Goal: Complete application form: Complete application form

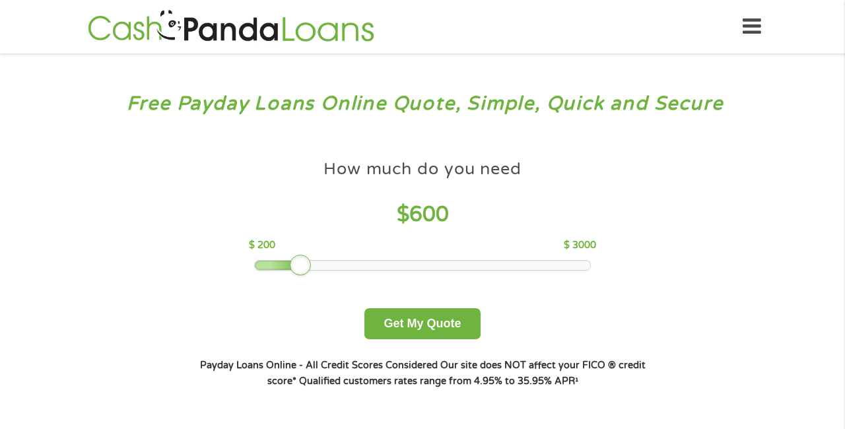
drag, startPoint x: 346, startPoint y: 259, endPoint x: 302, endPoint y: 263, distance: 45.1
click at [301, 263] on div at bounding box center [423, 265] width 336 height 9
drag, startPoint x: 311, startPoint y: 263, endPoint x: 302, endPoint y: 261, distance: 8.7
click at [300, 261] on div at bounding box center [300, 265] width 21 height 21
click at [414, 326] on button "Get My Quote" at bounding box center [421, 323] width 115 height 31
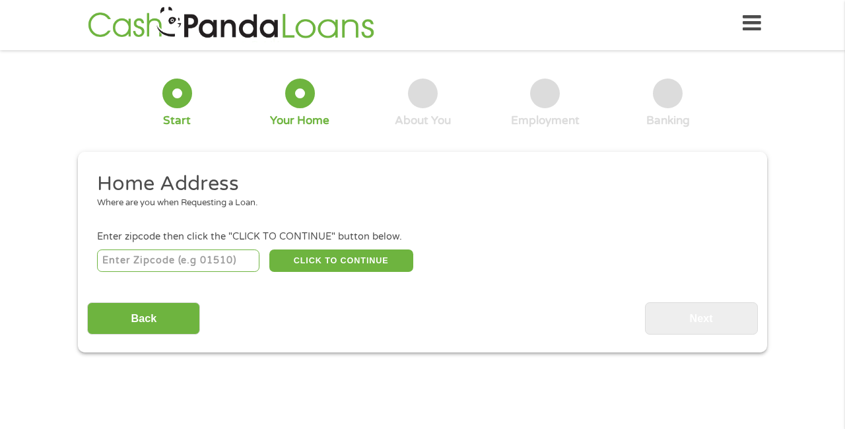
scroll to position [5, 5]
click at [198, 257] on input "number" at bounding box center [178, 260] width 163 height 22
type input "38501"
click at [376, 267] on button "CLICK TO CONTINUE" at bounding box center [341, 260] width 144 height 22
type input "38501"
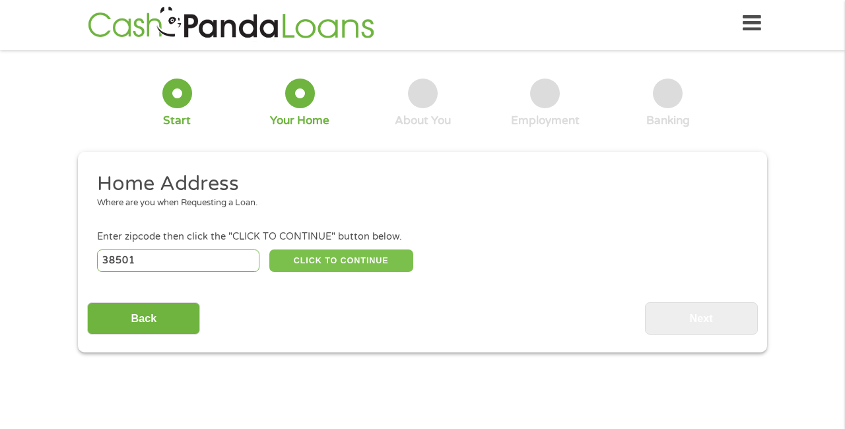
type input "[GEOGRAPHIC_DATA]"
select select "[US_STATE]"
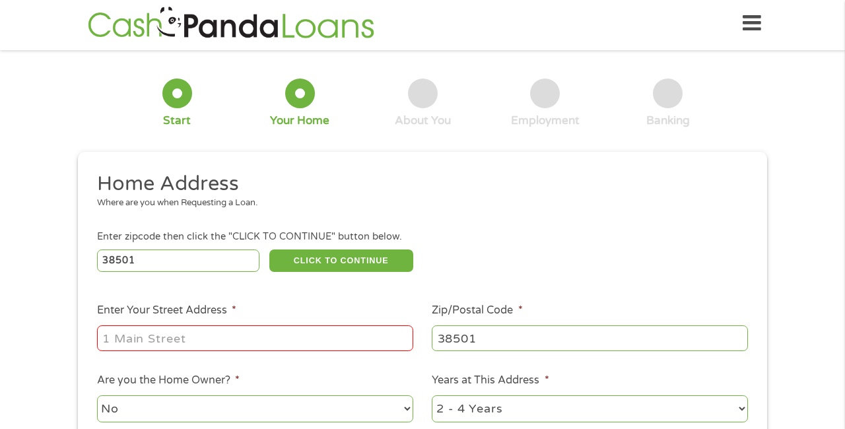
click at [402, 332] on input "Enter Your Street Address *" at bounding box center [255, 337] width 316 height 25
click at [399, 338] on input "Enter Your Street Address *" at bounding box center [255, 337] width 316 height 25
click at [401, 337] on input "Enter Your Street Address *" at bounding box center [255, 337] width 316 height 25
click at [199, 329] on input "Enter Your Street Address *" at bounding box center [255, 337] width 316 height 25
click at [196, 340] on input "Enter Your Street Address *" at bounding box center [255, 337] width 316 height 25
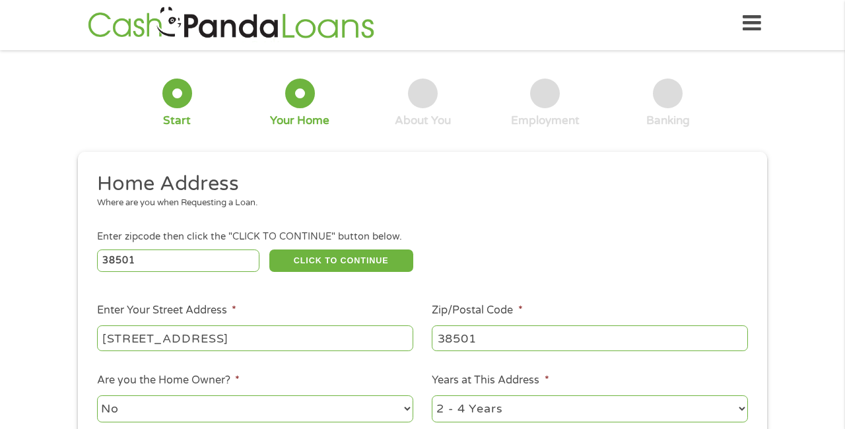
type input "[STREET_ADDRESS]"
click at [550, 286] on ul "Home Address Where are you when Requesting a Loan. Enter zipcode then click the…" at bounding box center [422, 347] width 670 height 352
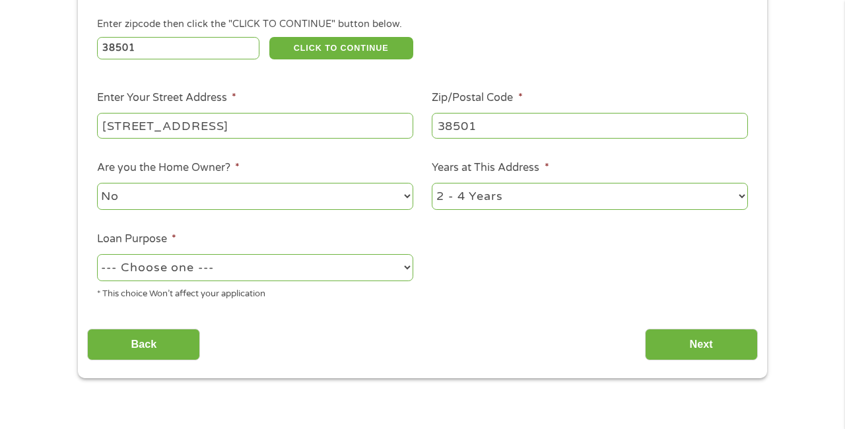
scroll to position [216, 0]
select select "shorttermcash"
select select "36months"
click at [674, 343] on input "Next" at bounding box center [701, 345] width 113 height 32
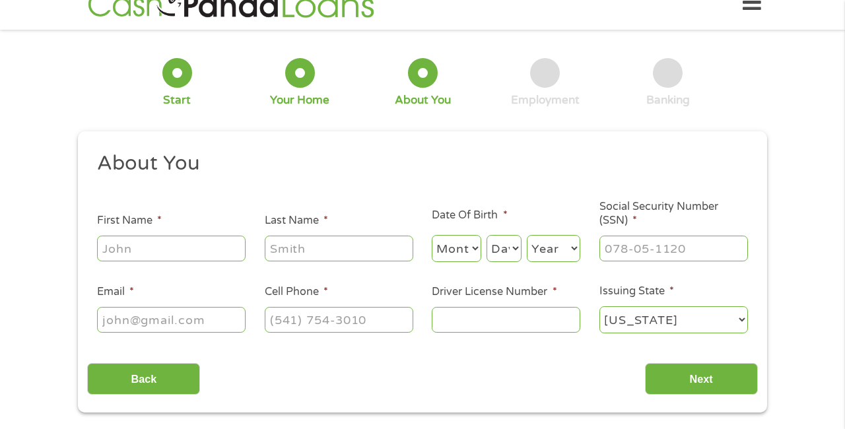
scroll to position [3, 0]
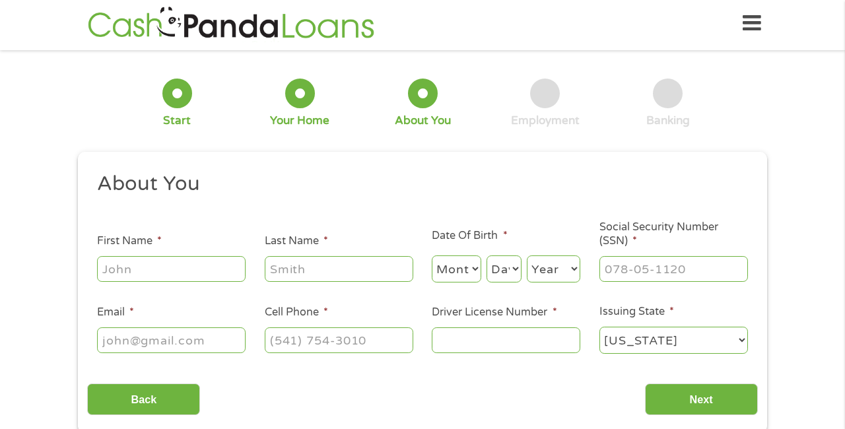
click at [230, 267] on input "First Name *" at bounding box center [171, 268] width 148 height 25
type input "[PERSON_NAME]"
select select "4"
select select "1"
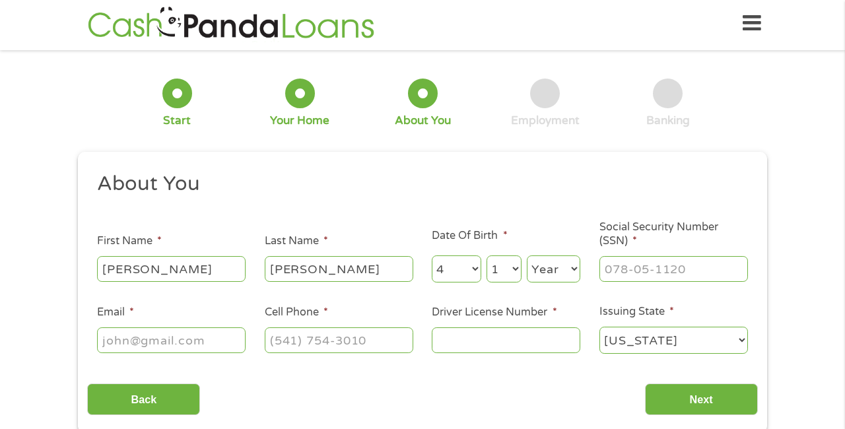
select select "2002"
type input "[EMAIL_ADDRESS][DOMAIN_NAME]"
click at [633, 269] on input "___-__-____" at bounding box center [673, 268] width 148 height 25
type input "270-15-4261"
click at [275, 342] on input "(___) ___-____" at bounding box center [339, 339] width 148 height 25
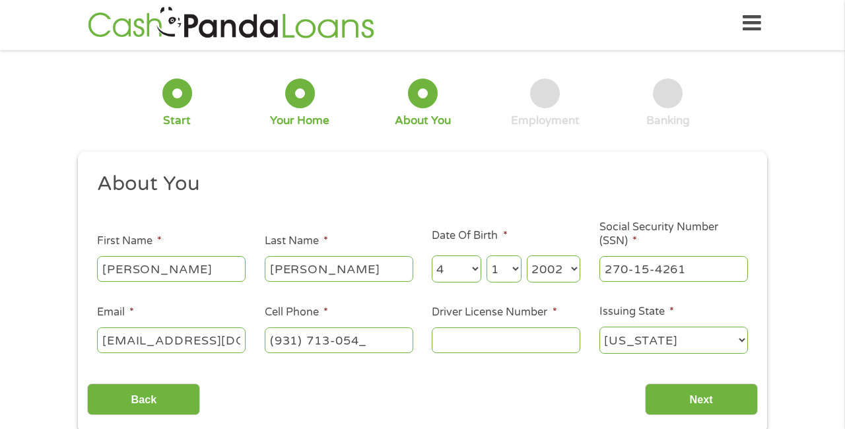
type input "[PHONE_NUMBER]"
click at [499, 347] on input "Driver License Number *" at bounding box center [506, 339] width 148 height 25
type input "142269961"
click at [708, 401] on input "Next" at bounding box center [701, 399] width 113 height 32
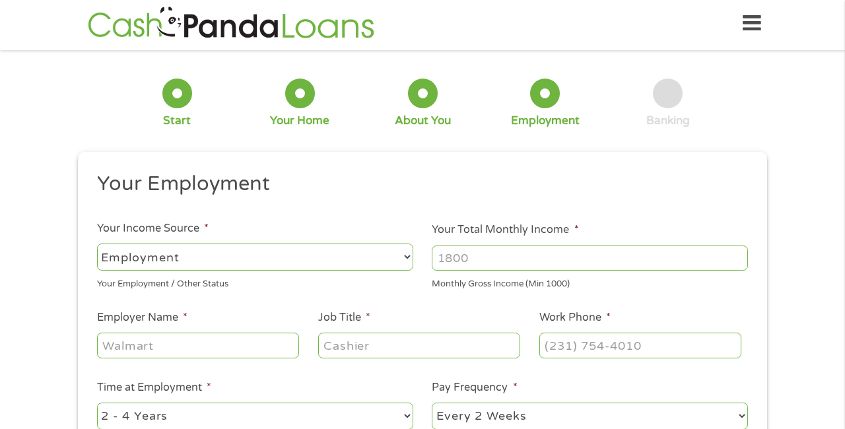
scroll to position [5, 5]
select select "benefits"
type input "Other"
type input "[PHONE_NUMBER]"
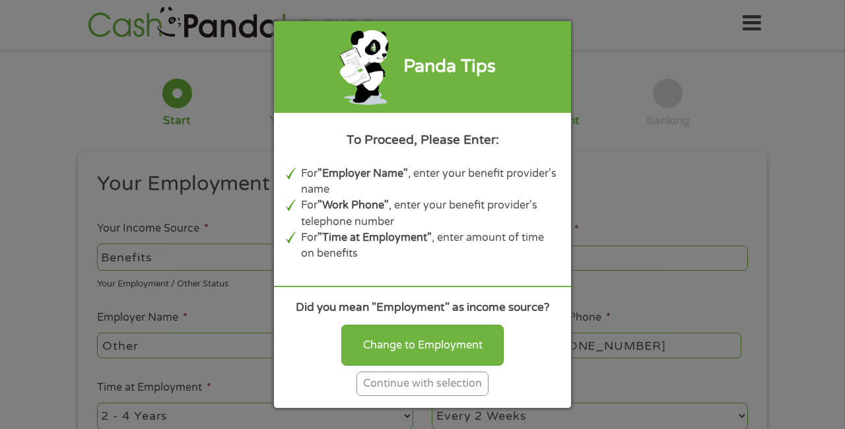
click at [391, 392] on div "Continue with selection" at bounding box center [422, 384] width 132 height 24
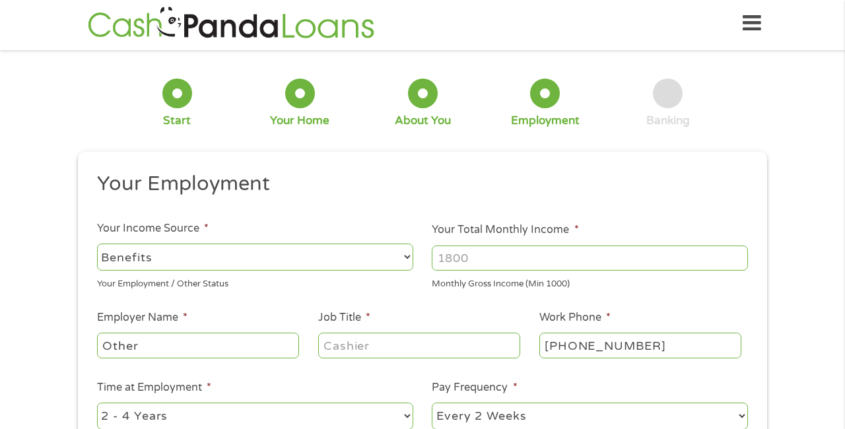
click at [550, 260] on input "Your Total Monthly Income *" at bounding box center [590, 257] width 316 height 25
type input "1586"
click at [195, 342] on input "Other" at bounding box center [198, 345] width 202 height 25
click at [191, 338] on input "Other" at bounding box center [198, 345] width 202 height 25
drag, startPoint x: 111, startPoint y: 348, endPoint x: 137, endPoint y: 345, distance: 25.9
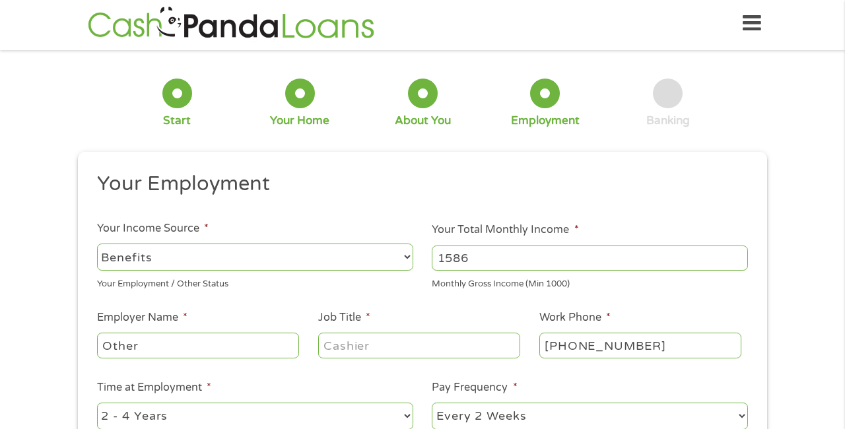
click at [136, 345] on input "Other" at bounding box center [198, 345] width 202 height 25
drag, startPoint x: 150, startPoint y: 344, endPoint x: 69, endPoint y: 327, distance: 82.3
click at [69, 328] on div "1 Start 2 Your Home 3 About You 4 Employment 5 Banking 6 This field is hidden w…" at bounding box center [422, 319] width 713 height 521
type input "TDHS"
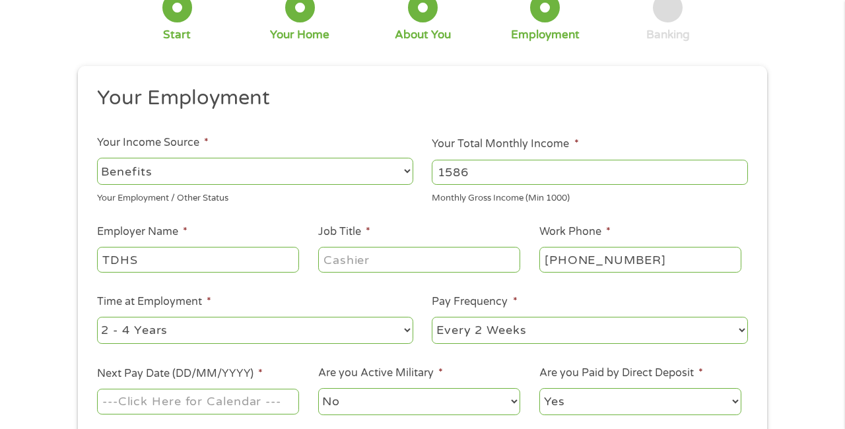
scroll to position [92, 0]
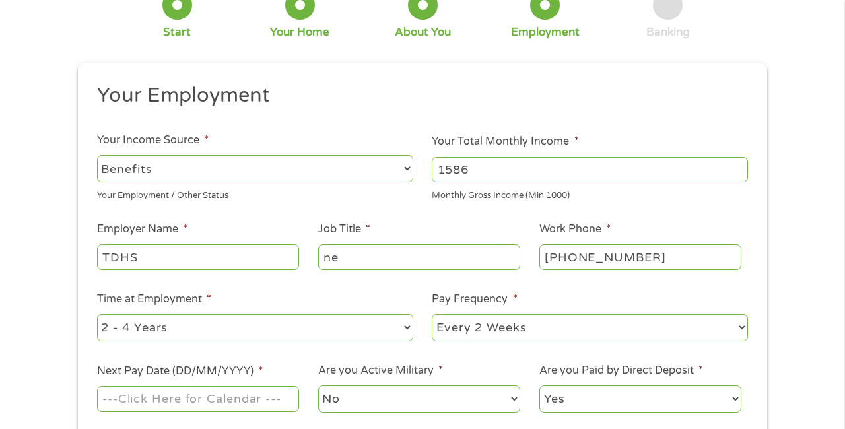
type input "n"
type input "Family Assistance"
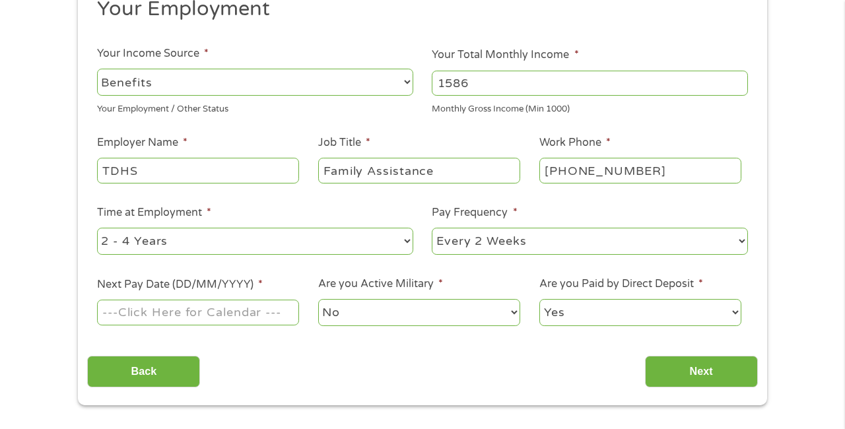
scroll to position [179, 0]
click at [226, 309] on input "Next Pay Date (DD/MM/YYYY) *" at bounding box center [198, 311] width 202 height 25
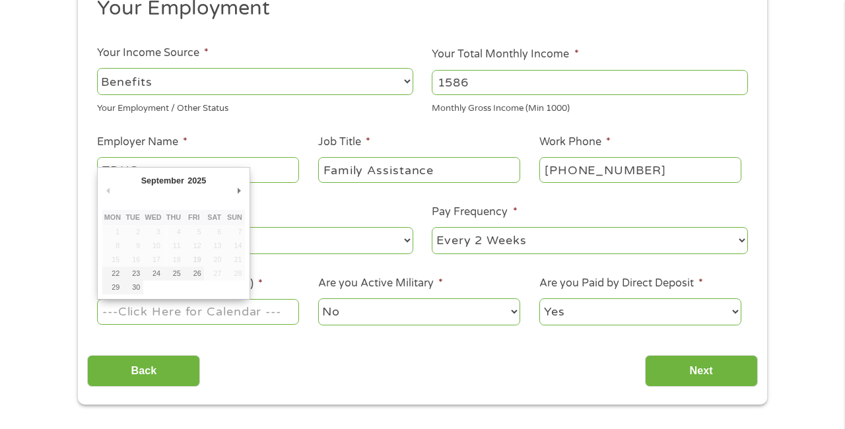
scroll to position [1, 0]
click at [108, 195] on button "Previous Month" at bounding box center [108, 191] width 12 height 18
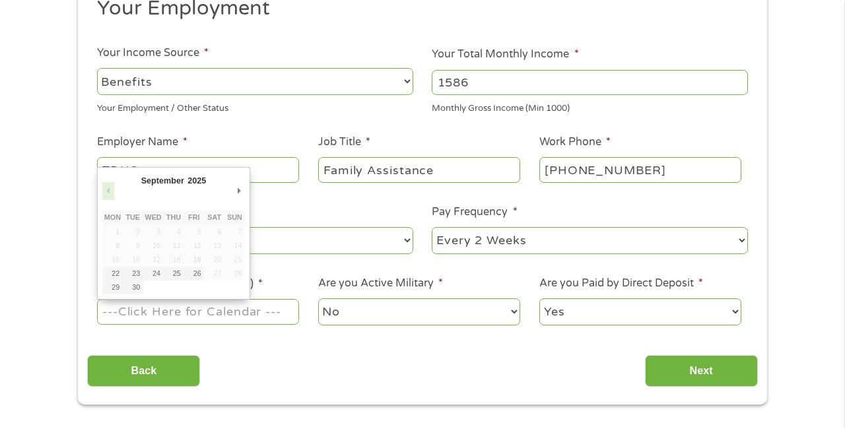
click at [110, 197] on button "Previous Month" at bounding box center [108, 191] width 12 height 18
click at [257, 315] on input "Next Pay Date (DD/MM/YYYY) *" at bounding box center [198, 311] width 202 height 25
click at [331, 273] on ul "Your Employment Your Income Source * --- Choose one --- Employment [DEMOGRAPHIC…" at bounding box center [422, 166] width 670 height 342
click at [212, 309] on input "Next Pay Date (DD/MM/YYYY) *" at bounding box center [198, 311] width 202 height 25
type input "[DATE]"
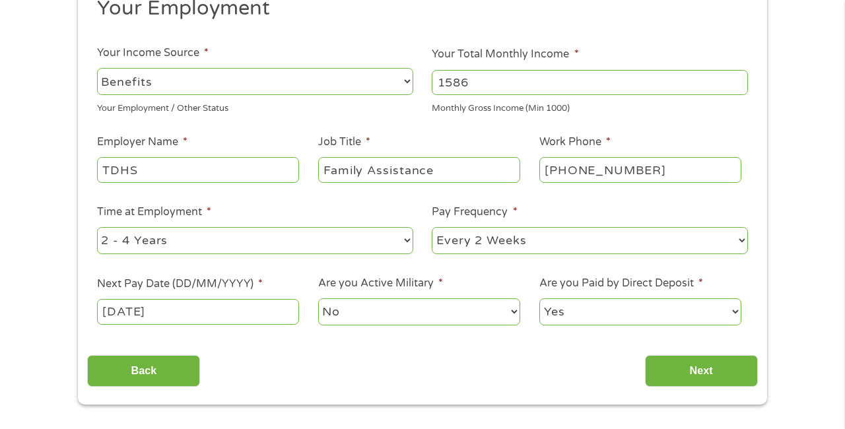
click at [195, 312] on input "[DATE]" at bounding box center [198, 311] width 202 height 25
click at [665, 168] on input "[PHONE_NUMBER]" at bounding box center [640, 169] width 202 height 25
drag, startPoint x: 665, startPoint y: 168, endPoint x: 537, endPoint y: 152, distance: 128.4
click at [535, 153] on li "Work Phone * [PHONE_NUMBER]" at bounding box center [639, 159] width 221 height 51
type input "[PHONE_NUMBER]"
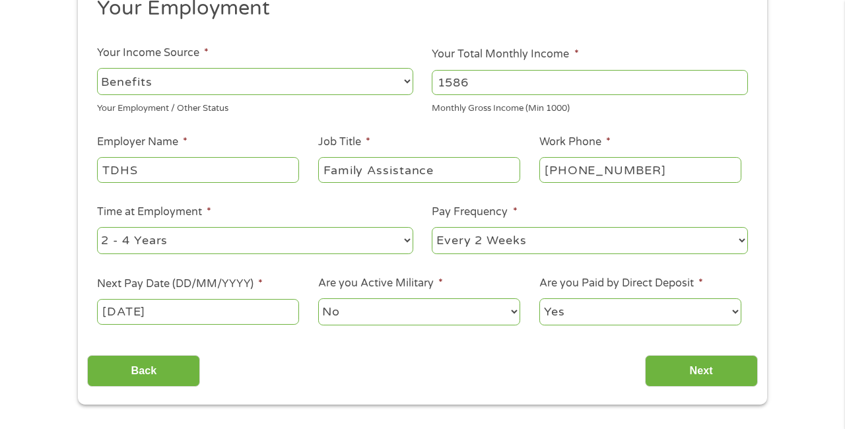
select select "0"
click at [674, 372] on input "Next" at bounding box center [701, 371] width 113 height 32
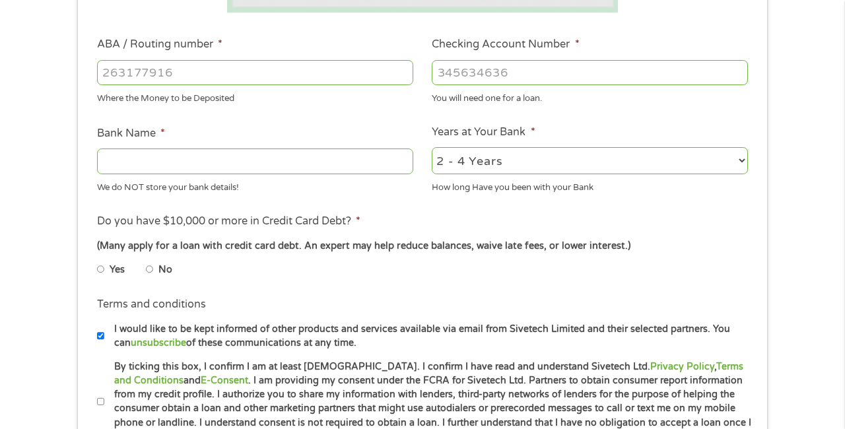
scroll to position [387, 0]
click at [162, 271] on label "No" at bounding box center [165, 270] width 14 height 15
click at [154, 271] on input "No" at bounding box center [150, 269] width 8 height 21
radio input "true"
click at [172, 62] on input "ABA / Routing number *" at bounding box center [255, 72] width 316 height 25
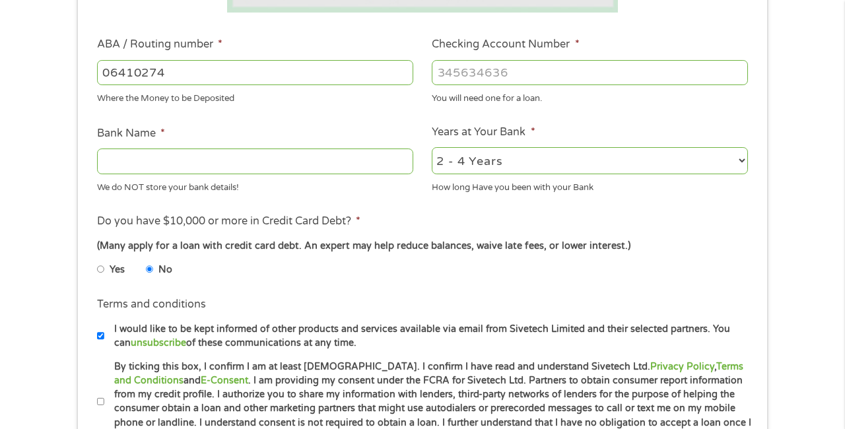
type input "064102740"
type input "CITIZENS BANK"
type input "064102740"
click at [457, 69] on input "Checking Account Number *" at bounding box center [590, 72] width 316 height 25
type input "5100022127"
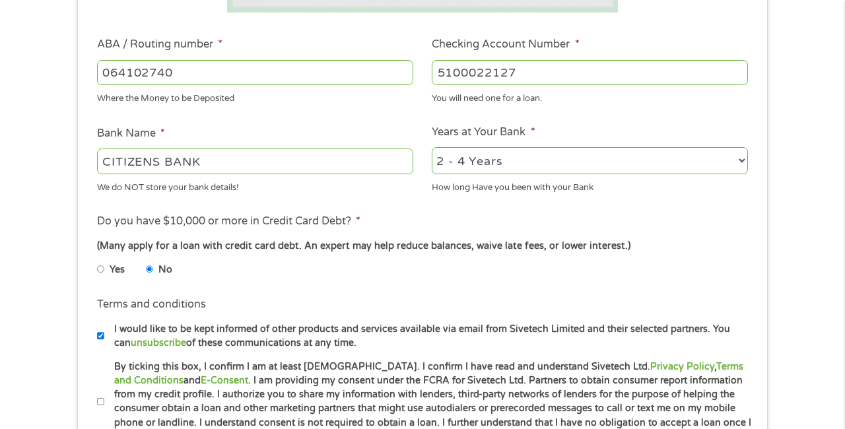
click at [630, 296] on li "Terms and conditions I would like to be kept informed of other products and ser…" at bounding box center [422, 322] width 670 height 53
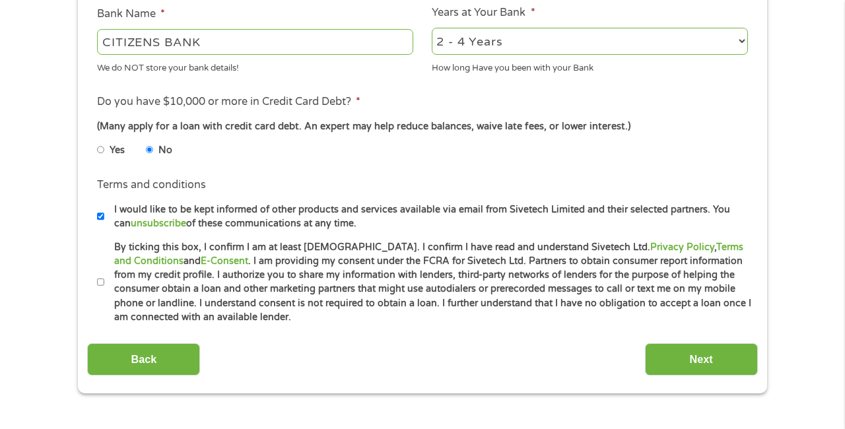
scroll to position [511, 0]
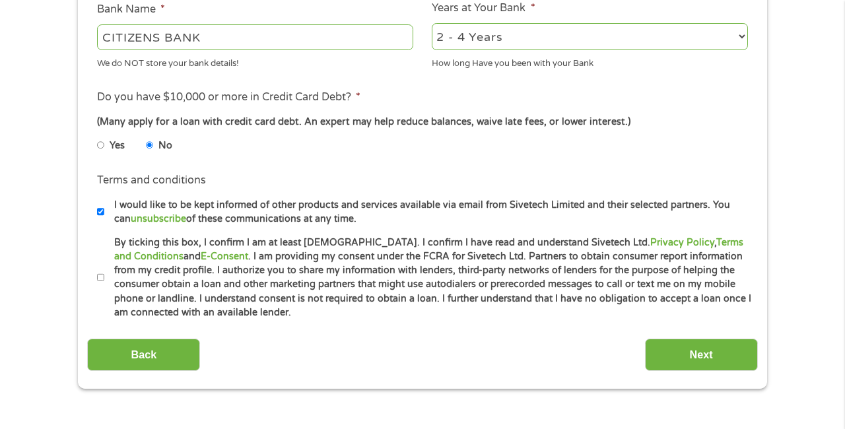
click at [102, 276] on input "By ticking this box, I confirm I am at least [DEMOGRAPHIC_DATA]. I confirm I ha…" at bounding box center [101, 277] width 8 height 21
checkbox input "true"
click at [685, 356] on input "Next" at bounding box center [701, 355] width 113 height 32
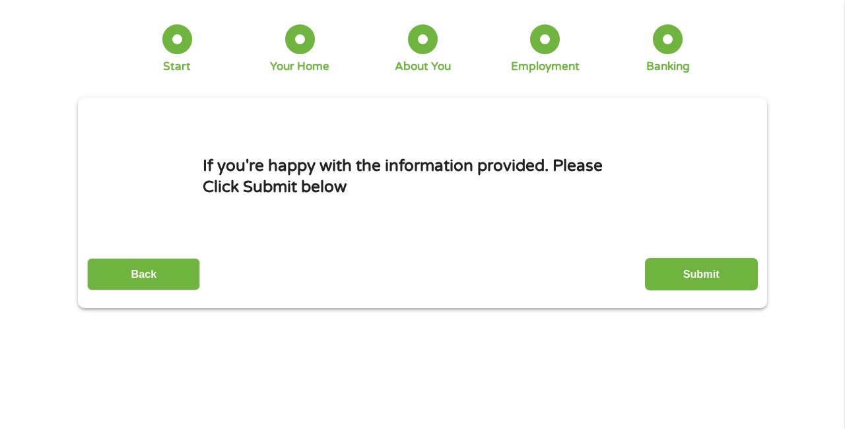
scroll to position [3, 0]
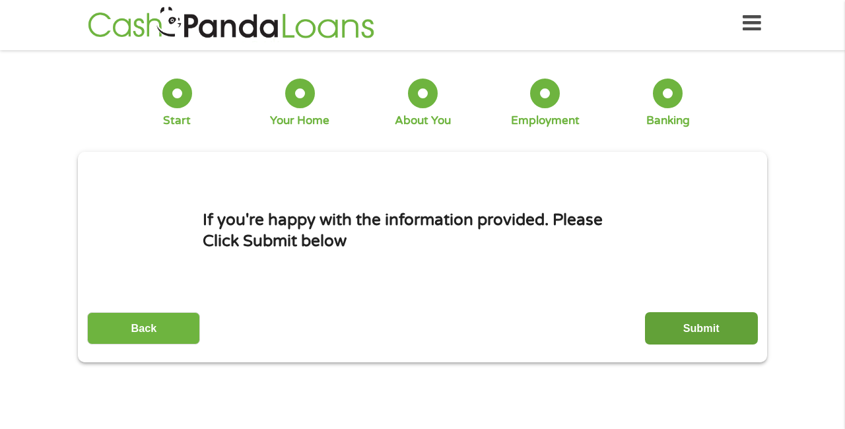
click at [701, 344] on input "Submit" at bounding box center [701, 328] width 113 height 32
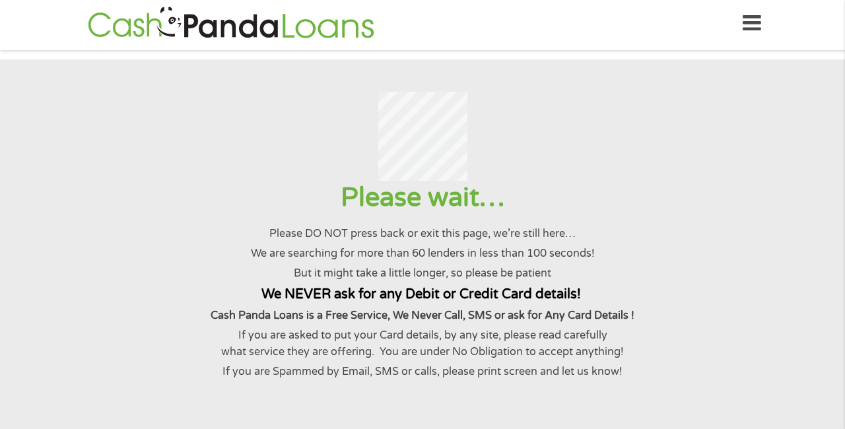
scroll to position [0, 0]
